Goal: Task Accomplishment & Management: Complete application form

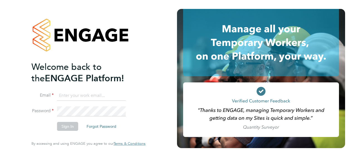
type input "[EMAIL_ADDRESS][DOMAIN_NAME]"
click at [101, 98] on input "[EMAIL_ADDRESS][DOMAIN_NAME]" at bounding box center [91, 96] width 69 height 10
click at [61, 124] on button "Sign In" at bounding box center [67, 126] width 21 height 9
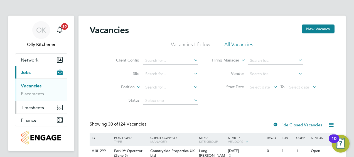
click at [37, 105] on span "Timesheets" at bounding box center [32, 107] width 23 height 5
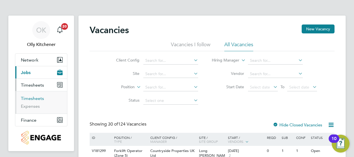
click at [35, 96] on link "Timesheets" at bounding box center [32, 98] width 23 height 5
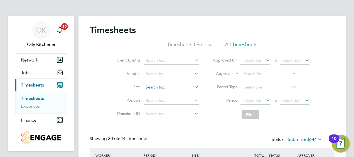
click at [159, 89] on input at bounding box center [171, 87] width 55 height 8
click at [160, 94] on li "Partridge Walk / Beacon Side" at bounding box center [179, 95] width 70 height 8
type input "Partridge Walk / Beacon Side"
click at [245, 115] on button "Filter" at bounding box center [251, 114] width 18 height 9
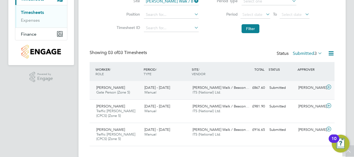
click at [328, 87] on icon at bounding box center [328, 87] width 7 height 4
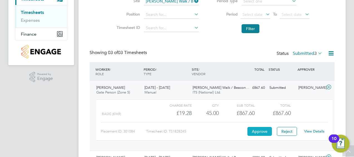
click at [265, 129] on button "Approve" at bounding box center [259, 131] width 24 height 9
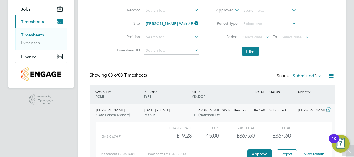
scroll to position [64, 0]
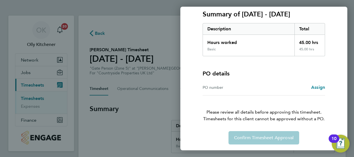
scroll to position [77, 0]
click at [320, 88] on span "Assign" at bounding box center [318, 86] width 14 height 5
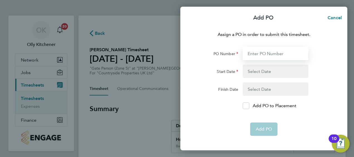
click at [280, 56] on input "PO Number" at bounding box center [276, 53] width 66 height 13
type input "Nbeac"
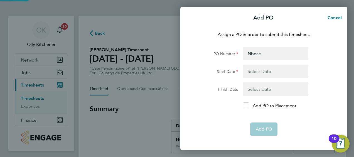
click at [271, 70] on button "button" at bounding box center [276, 71] width 66 height 13
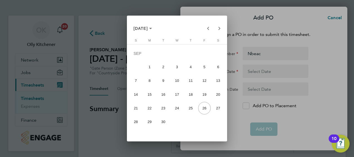
click at [149, 110] on span "22" at bounding box center [149, 108] width 12 height 12
type input "22 Sep 25"
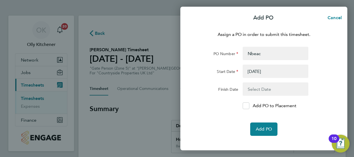
click at [257, 89] on button "button" at bounding box center [276, 88] width 66 height 13
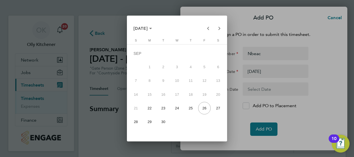
click at [139, 121] on span "28" at bounding box center [136, 122] width 12 height 12
type input "28 Sep 25"
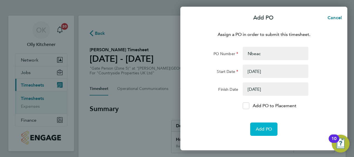
click at [260, 127] on span "Add PO" at bounding box center [264, 129] width 16 height 6
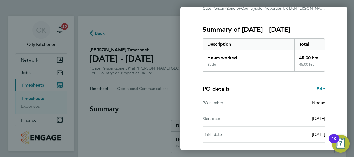
scroll to position [109, 0]
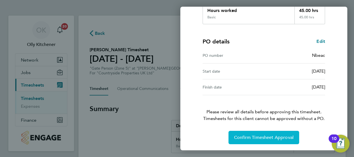
click at [258, 133] on button "Confirm Timesheet Approval" at bounding box center [263, 137] width 71 height 13
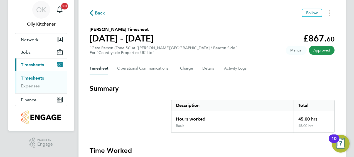
scroll to position [21, 0]
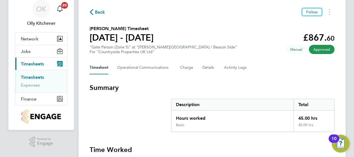
click at [35, 77] on link "Timesheets" at bounding box center [32, 77] width 23 height 5
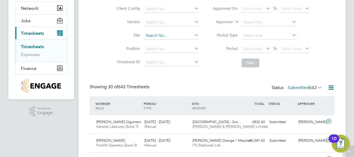
click at [167, 37] on input at bounding box center [171, 36] width 55 height 8
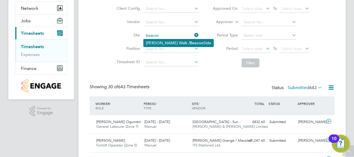
click at [161, 42] on li "Partridge Walk / Beacon Side" at bounding box center [179, 43] width 70 height 8
type input "Partridge Walk / Beacon Side"
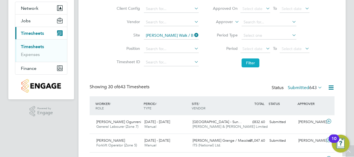
click at [248, 60] on button "Filter" at bounding box center [251, 62] width 18 height 9
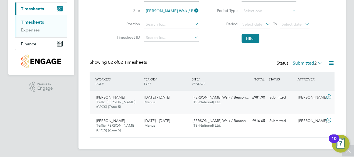
click at [330, 95] on icon at bounding box center [328, 97] width 7 height 4
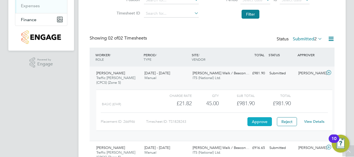
click at [257, 122] on button "Approve" at bounding box center [259, 121] width 24 height 9
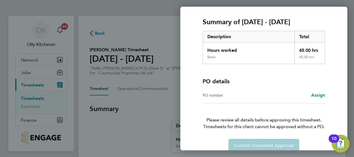
scroll to position [77, 0]
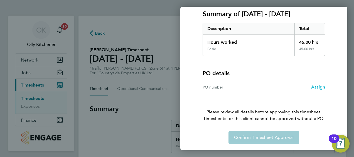
click at [319, 90] on link "Assign" at bounding box center [318, 87] width 14 height 7
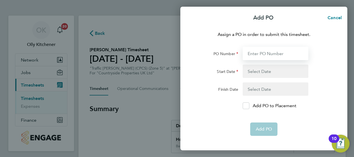
click at [276, 52] on input "PO Number" at bounding box center [276, 53] width 66 height 13
type input "Nbeac"
click at [276, 73] on button "button" at bounding box center [276, 71] width 66 height 13
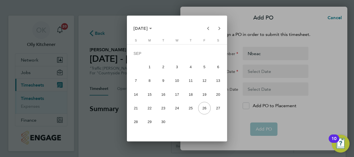
click at [150, 108] on span "22" at bounding box center [149, 108] width 12 height 12
type input "22 Sep 25"
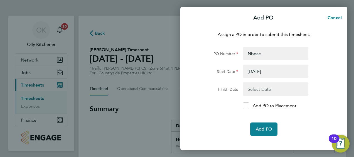
click at [255, 88] on button "button" at bounding box center [276, 88] width 66 height 13
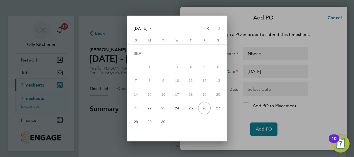
click at [141, 122] on span "28" at bounding box center [136, 122] width 12 height 12
type input "28 Sep 25"
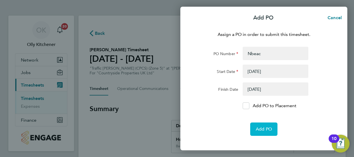
click at [255, 126] on button "Add PO" at bounding box center [263, 128] width 27 height 13
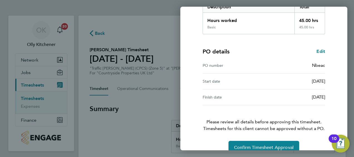
scroll to position [109, 0]
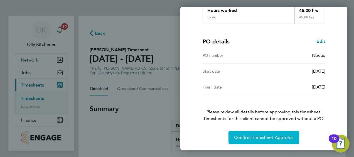
click at [260, 132] on button "Confirm Timesheet Approval" at bounding box center [263, 137] width 71 height 13
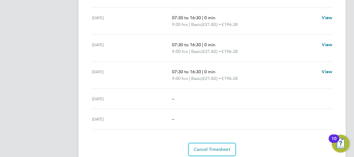
scroll to position [232, 0]
